Goal: Information Seeking & Learning: Check status

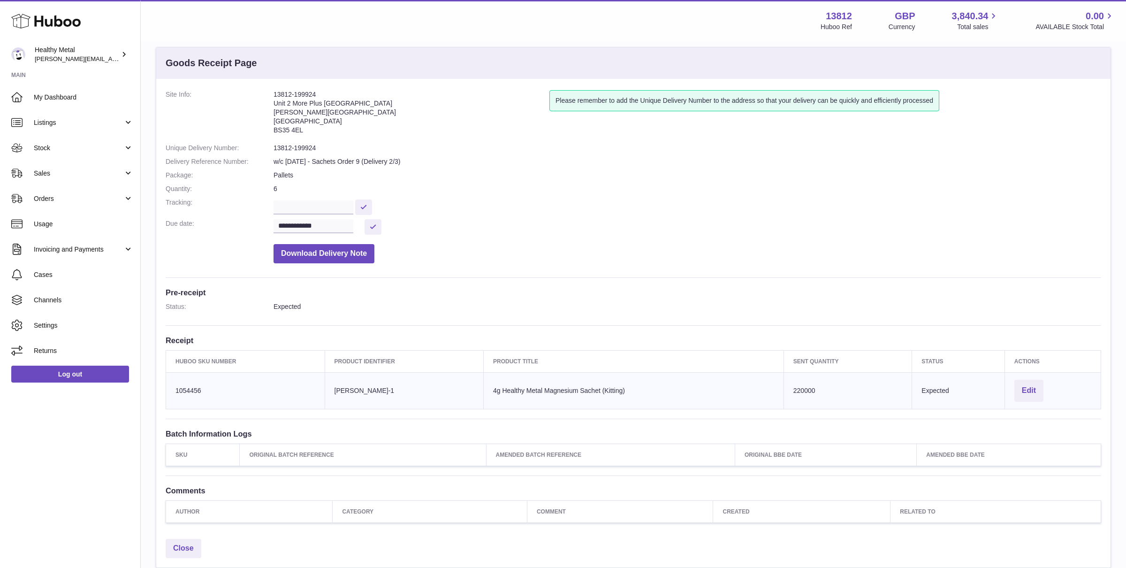
scroll to position [19, 0]
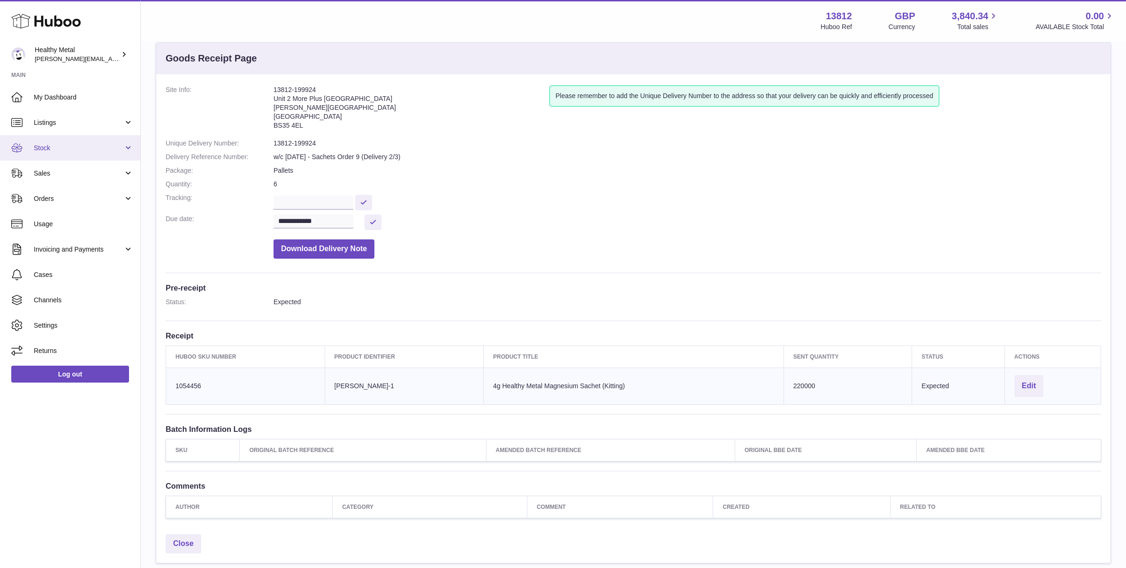
click at [69, 137] on link "Stock" at bounding box center [70, 147] width 140 height 25
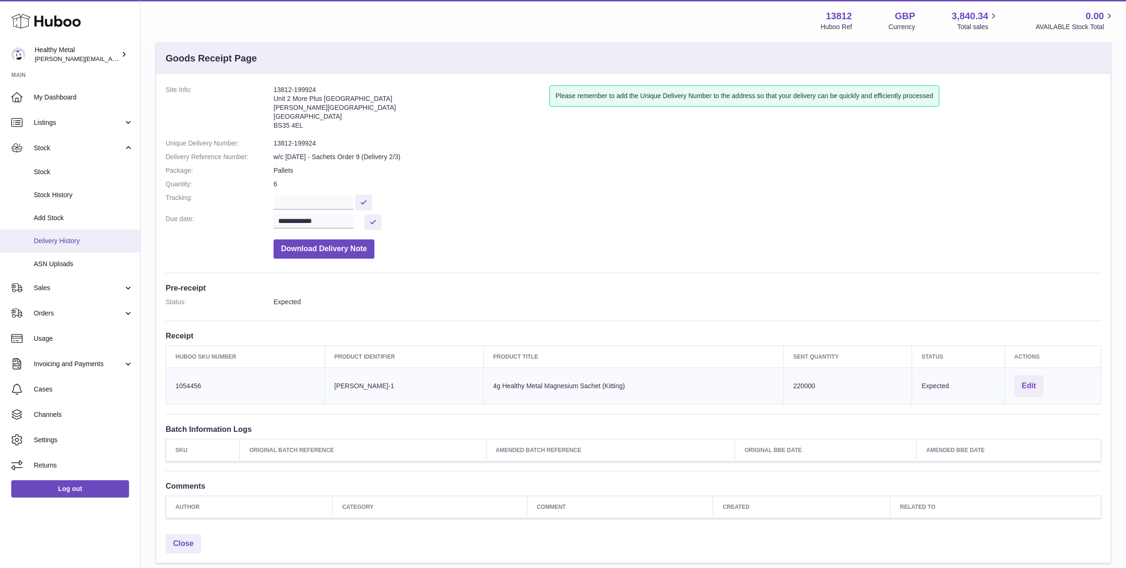
click at [63, 240] on span "Delivery History" at bounding box center [83, 240] width 99 height 9
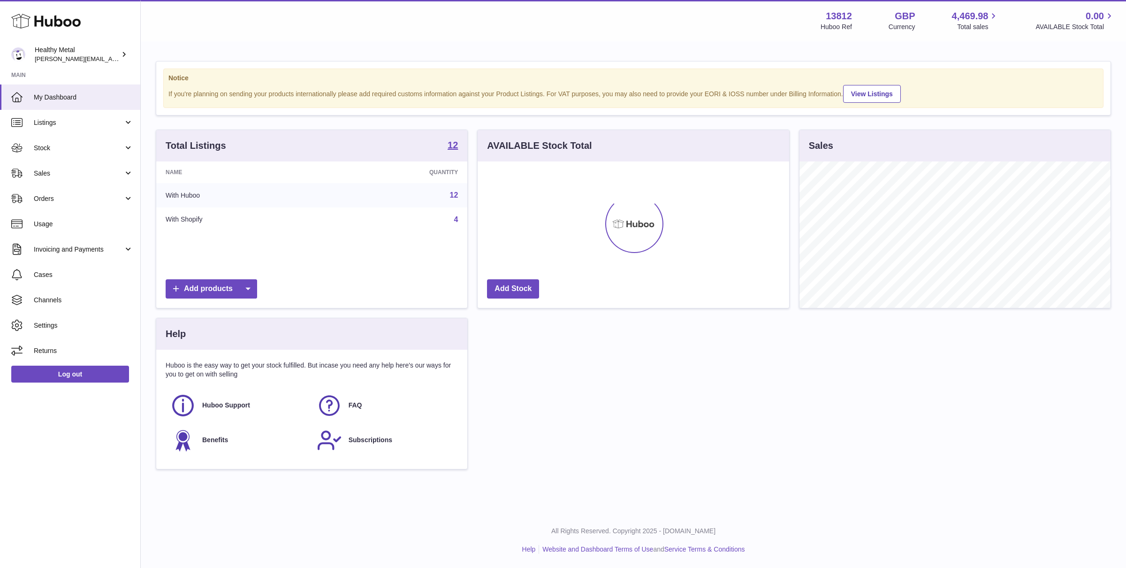
scroll to position [146, 311]
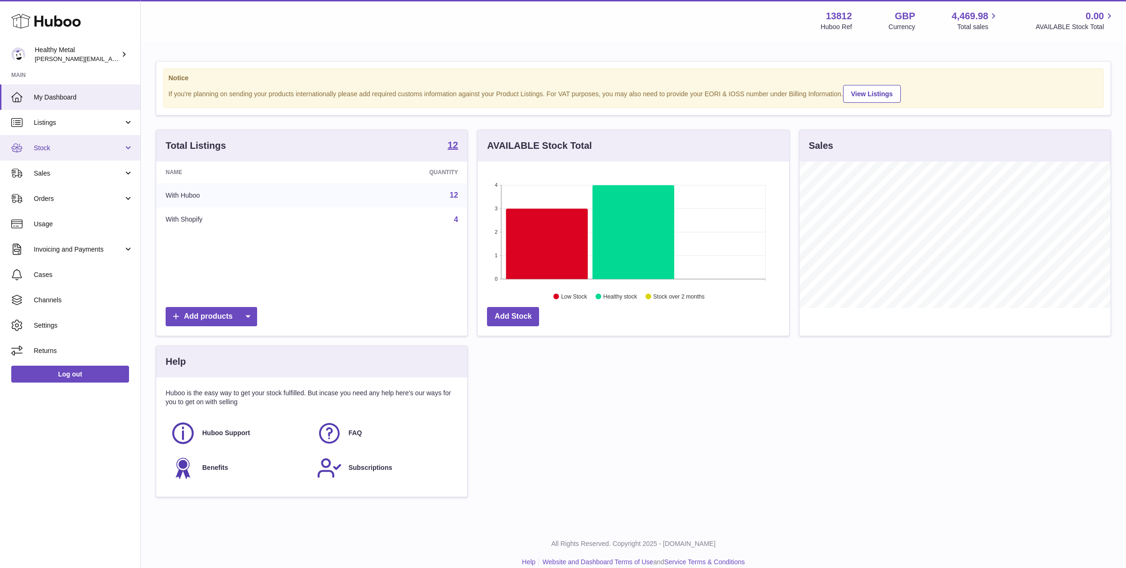
click at [86, 153] on link "Stock" at bounding box center [70, 147] width 140 height 25
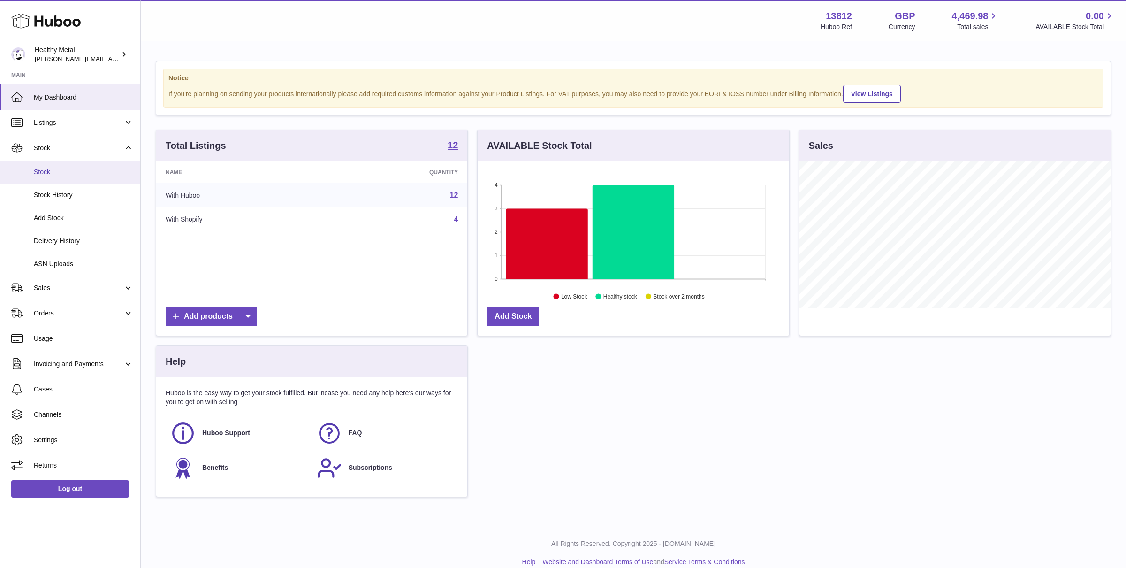
click at [64, 173] on span "Stock" at bounding box center [83, 171] width 99 height 9
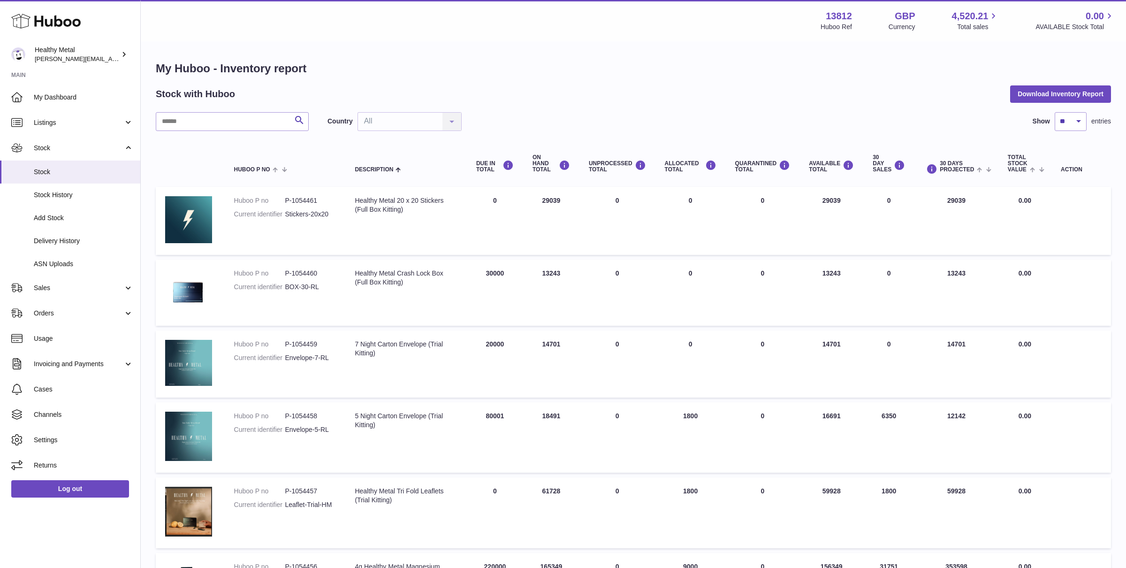
scroll to position [518, 0]
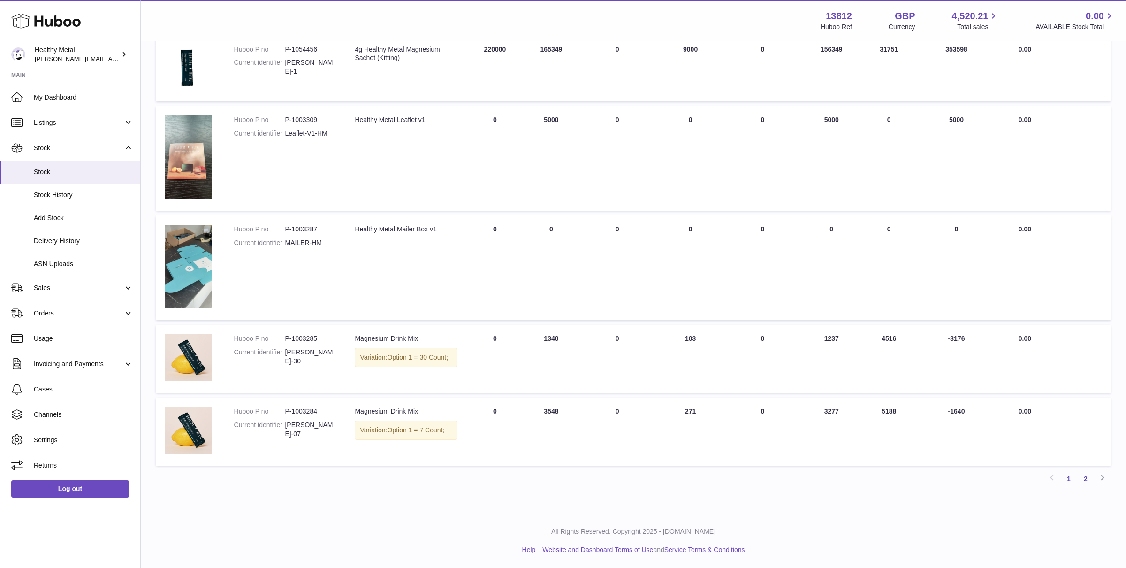
click at [1086, 479] on link "2" at bounding box center [1085, 478] width 17 height 17
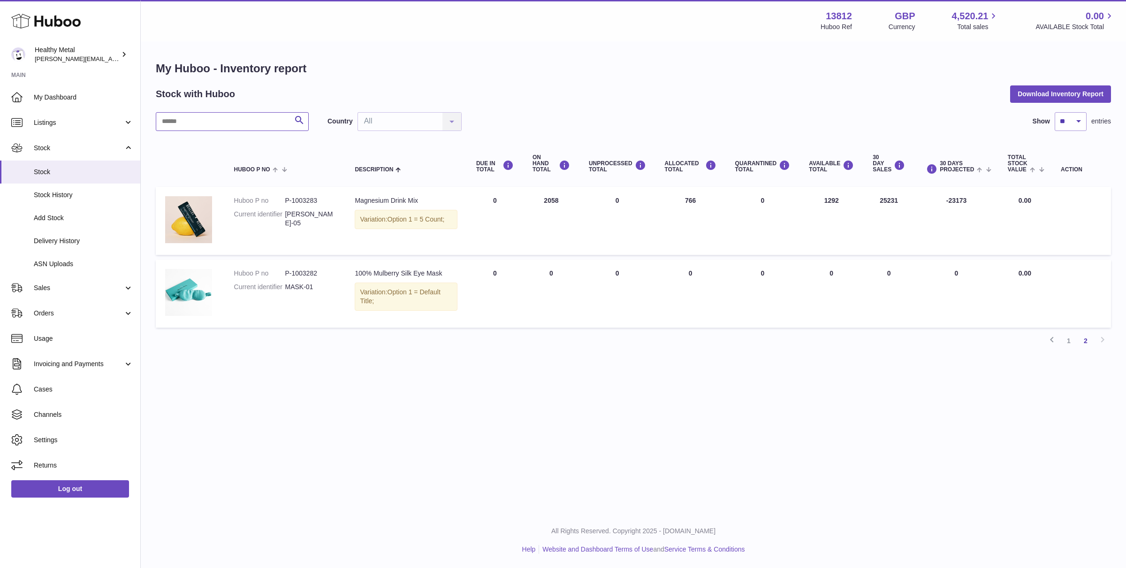
click at [248, 119] on input "text" at bounding box center [232, 121] width 153 height 19
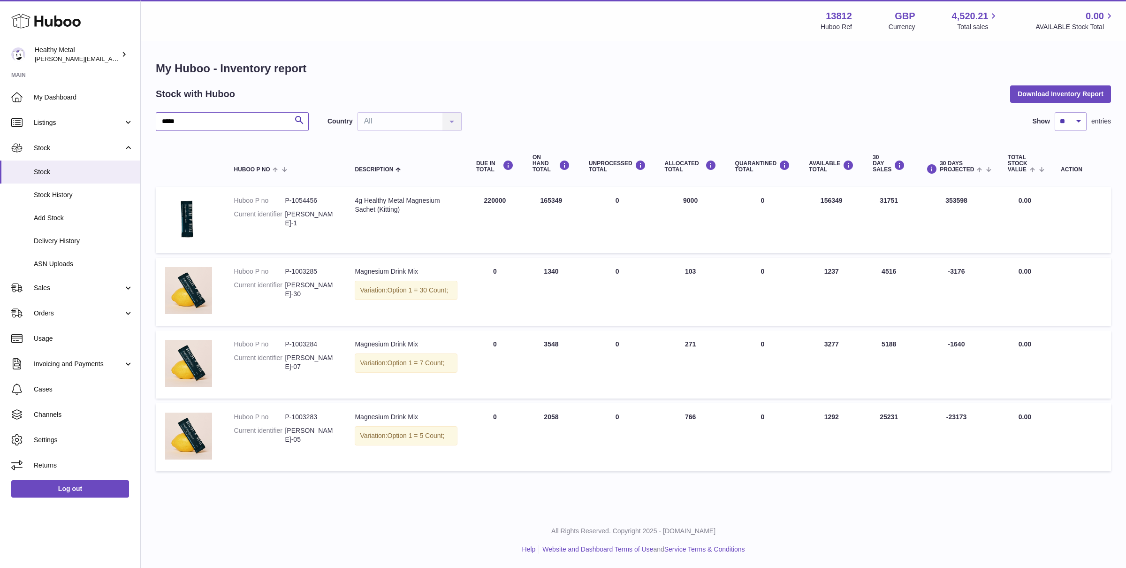
type input "*****"
click at [440, 449] on td "Description Magnesium Drink Mix Variation: Option 1 = 5 Count;" at bounding box center [405, 437] width 121 height 68
